Goal: Navigation & Orientation: Find specific page/section

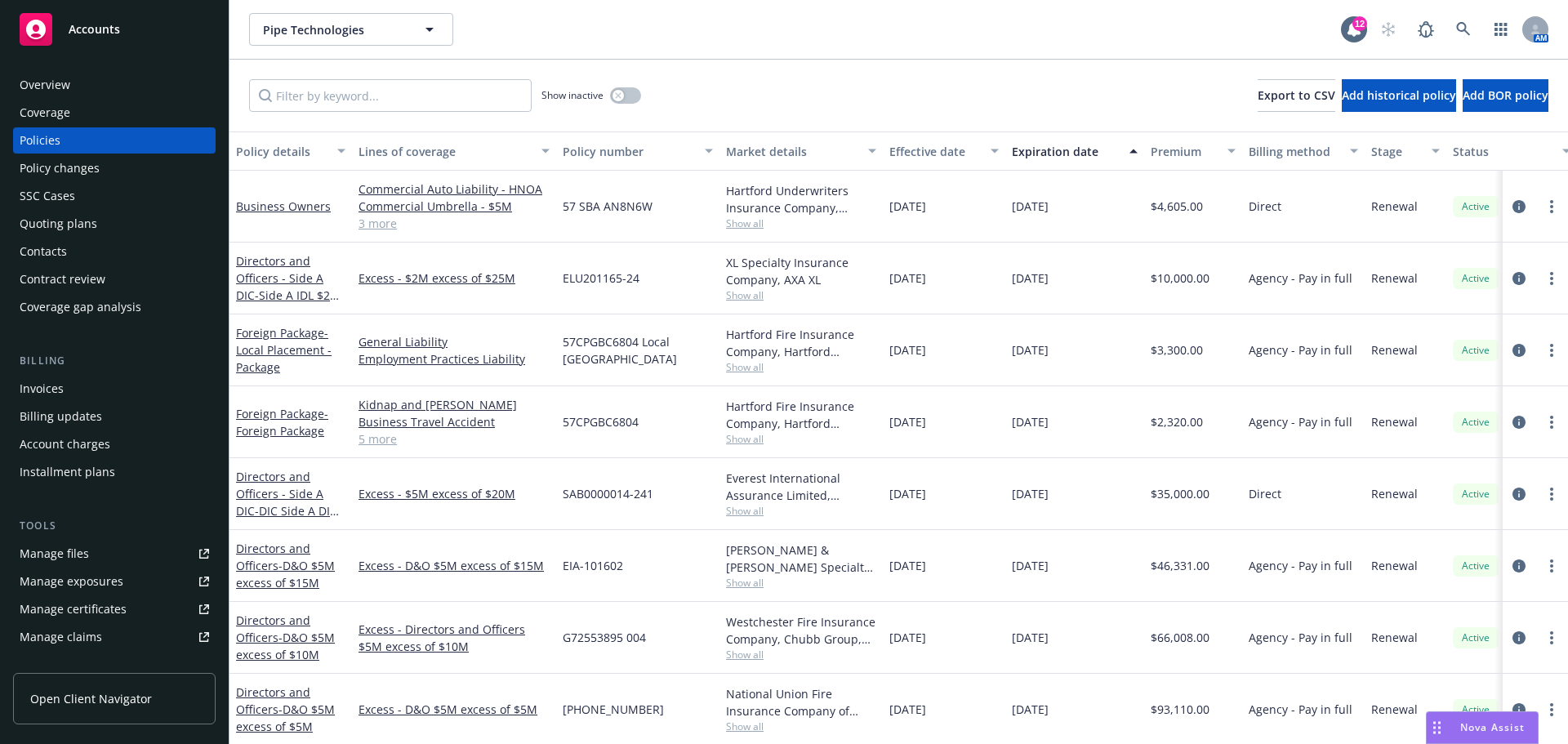
scroll to position [245, 0]
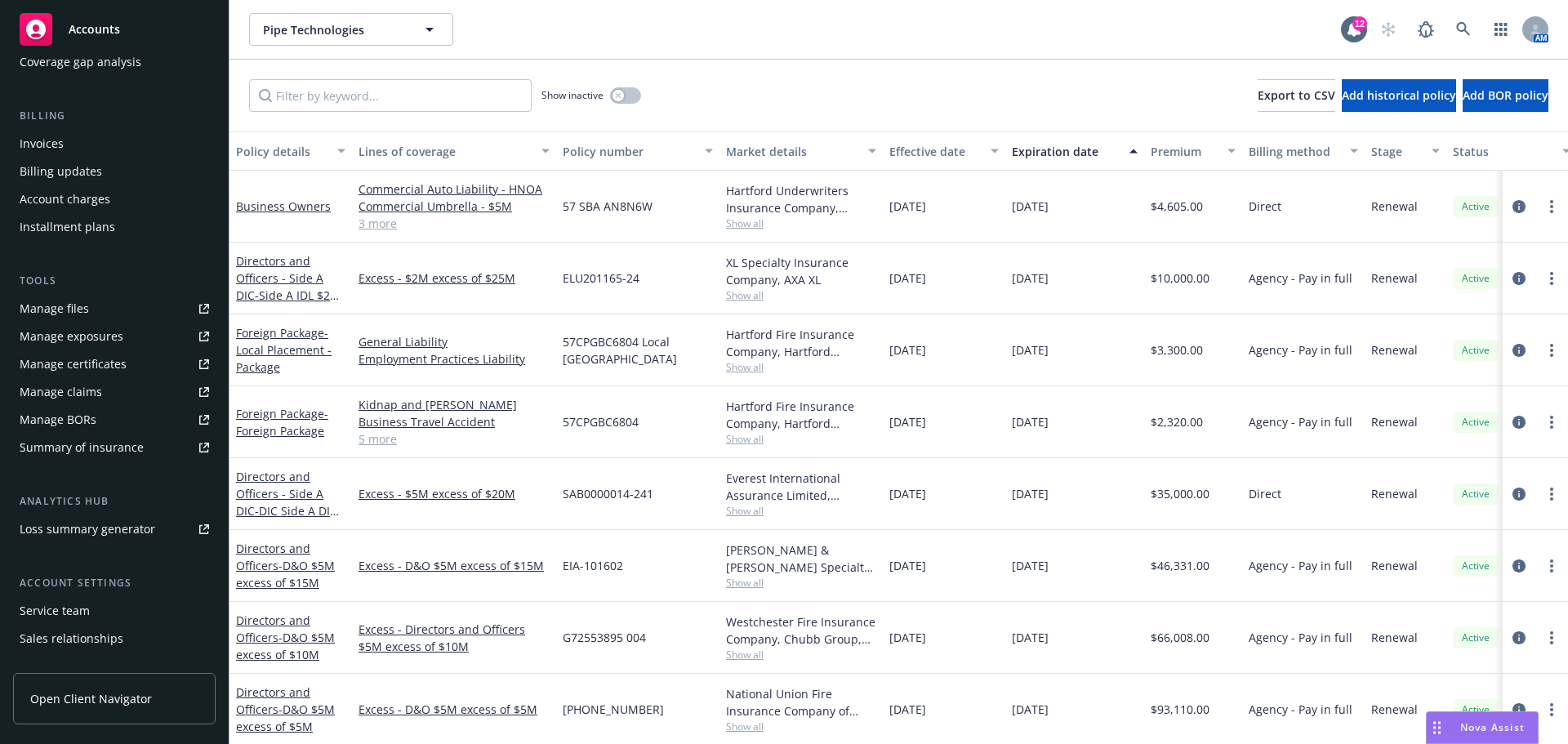
click at [100, 32] on span "Accounts" at bounding box center [93, 28] width 52 height 13
